Goal: Navigation & Orientation: Find specific page/section

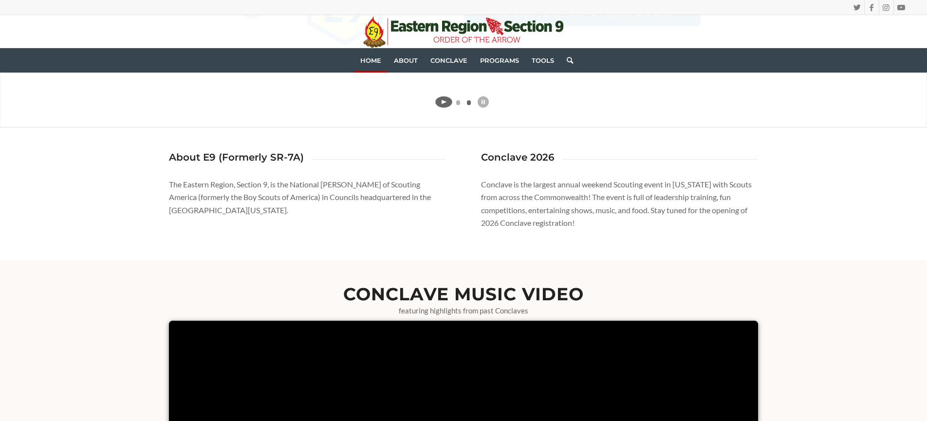
scroll to position [317, 0]
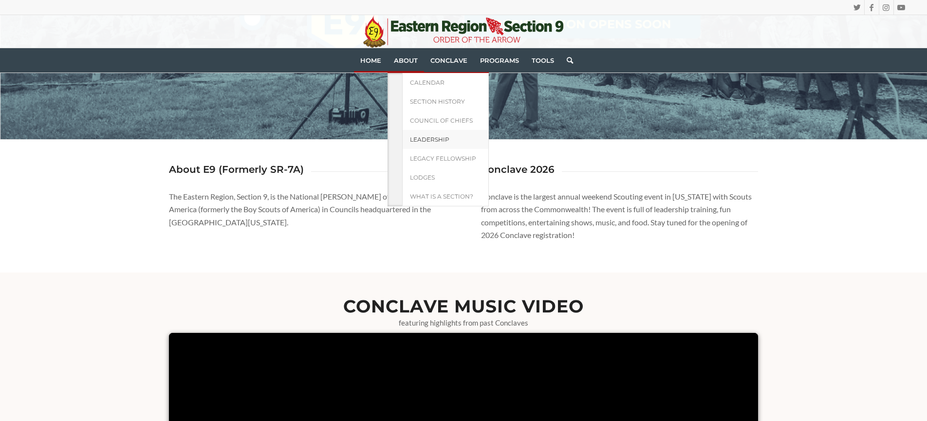
click at [427, 136] on span "Leadership" at bounding box center [429, 139] width 39 height 7
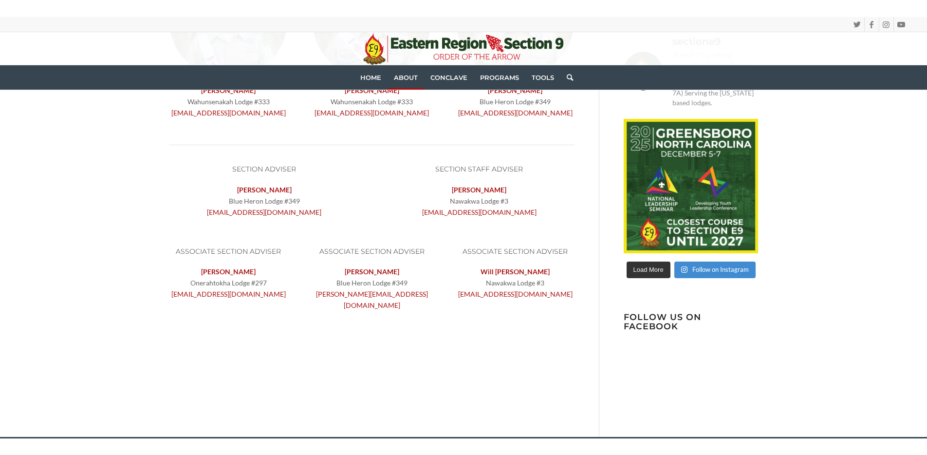
scroll to position [303, 0]
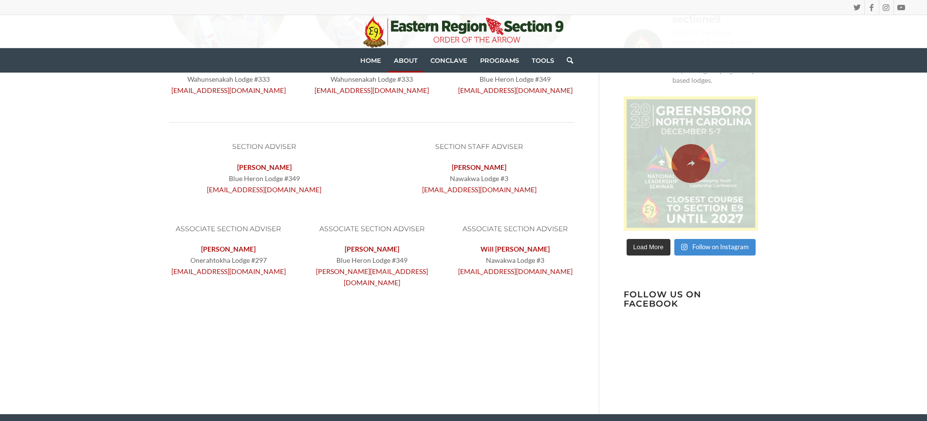
click at [675, 211] on span at bounding box center [690, 163] width 139 height 134
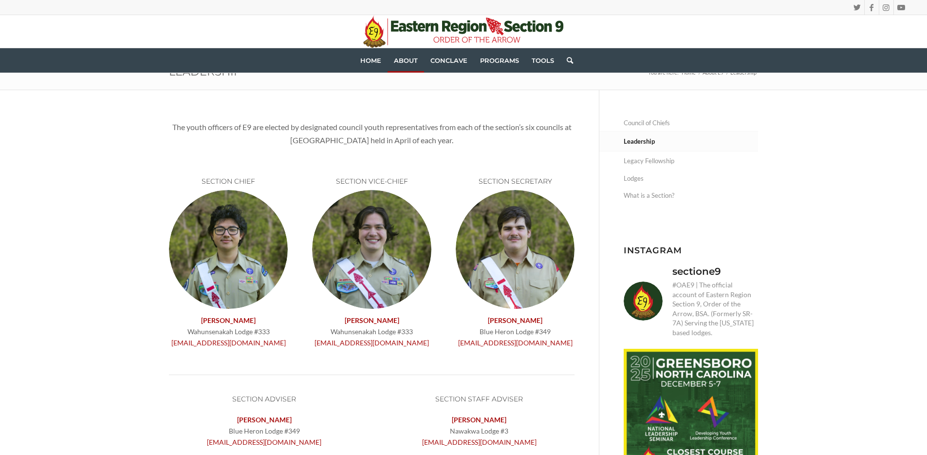
scroll to position [0, 0]
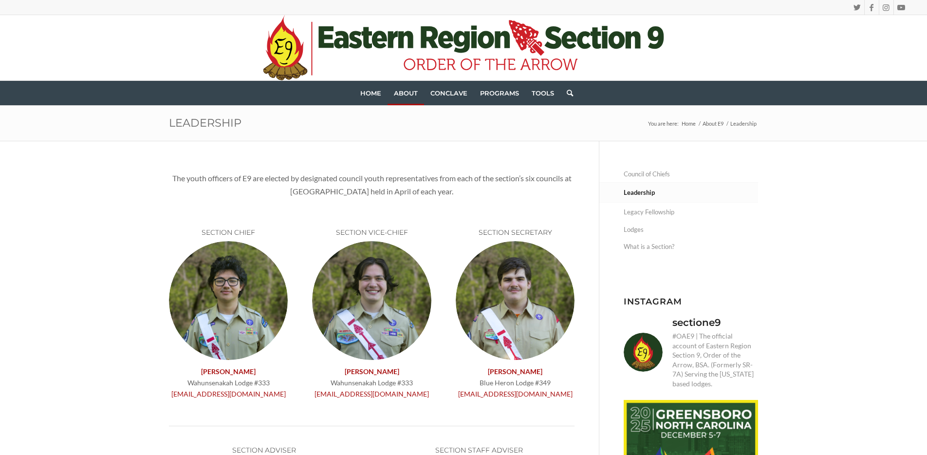
click at [390, 48] on icon at bounding box center [393, 39] width 10 height 17
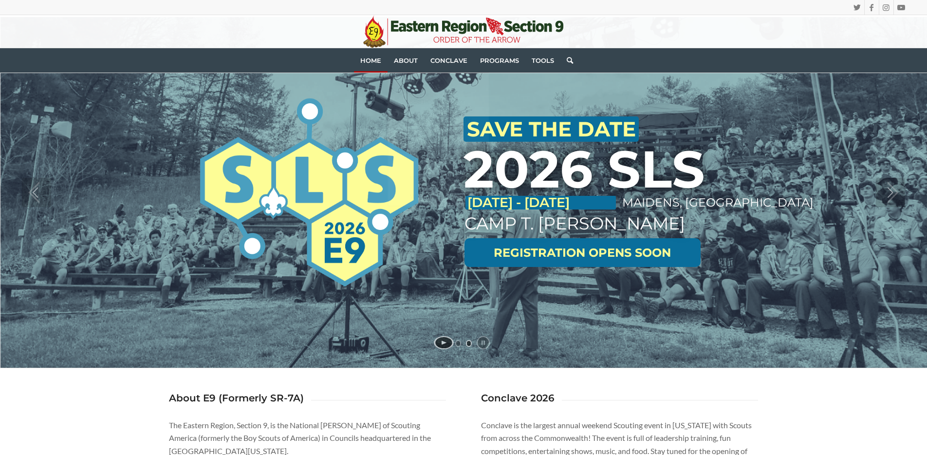
scroll to position [34, 0]
